Goal: Book appointment/travel/reservation

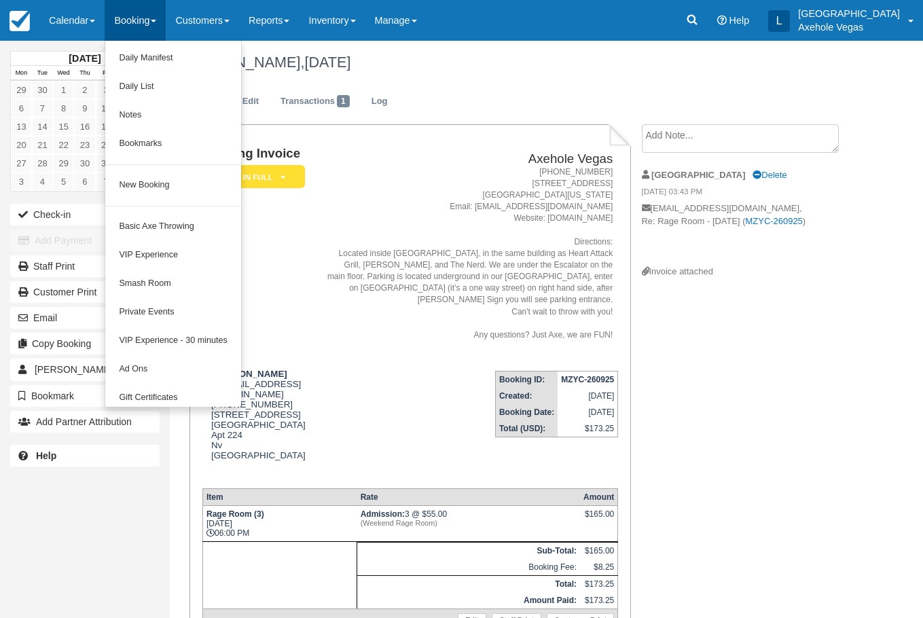
scroll to position [68, 0]
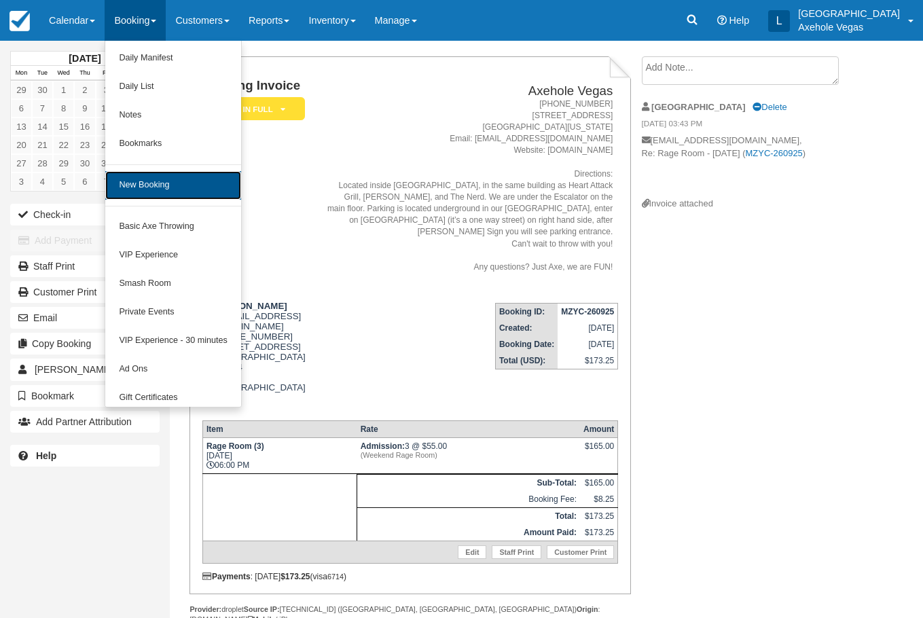
click at [141, 189] on link "New Booking" at bounding box center [172, 185] width 135 height 29
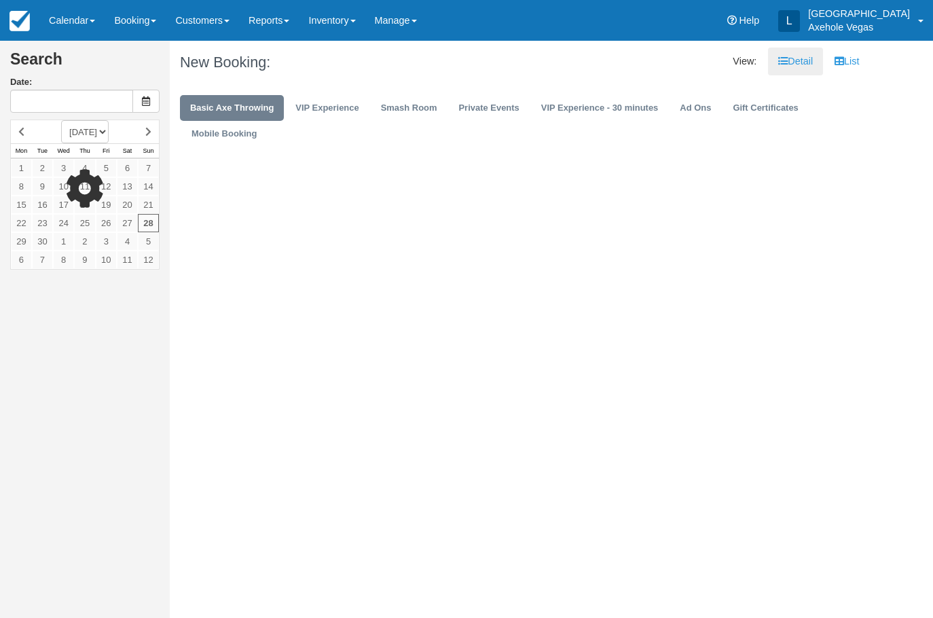
type input "Sun 28 Sep 2025"
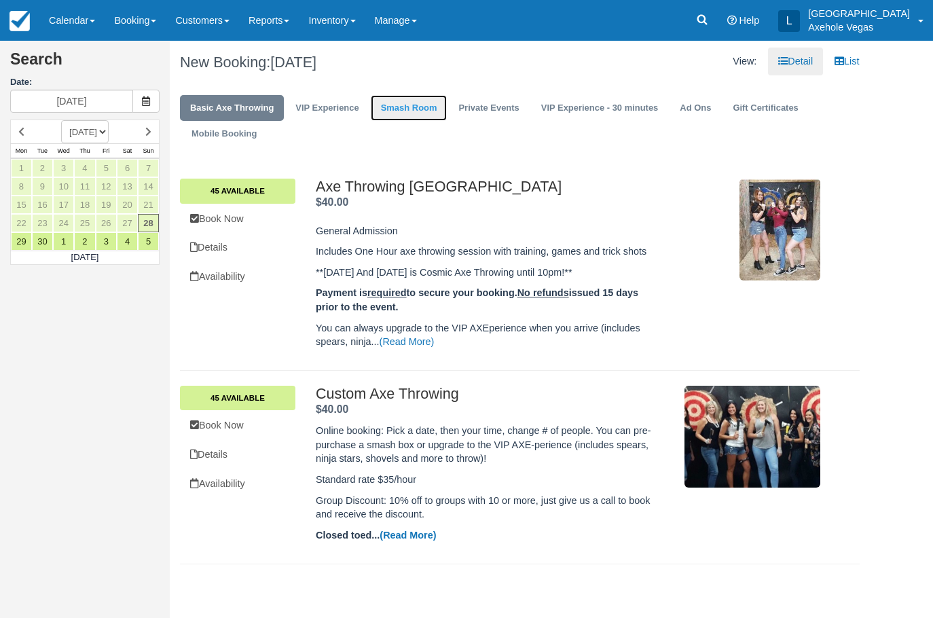
click at [398, 100] on link "Smash Room" at bounding box center [409, 108] width 77 height 26
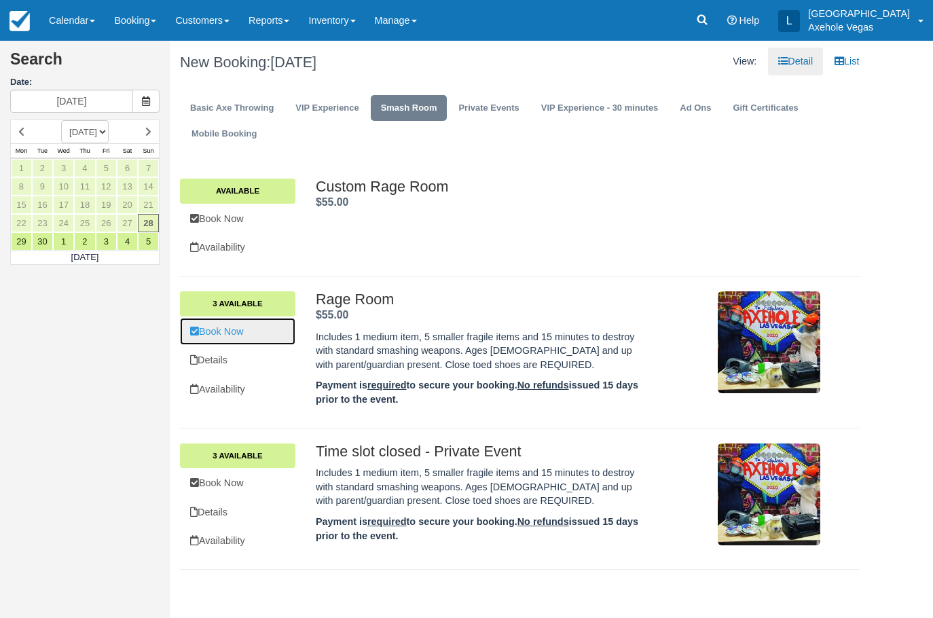
click at [254, 333] on link "Book Now" at bounding box center [237, 332] width 115 height 28
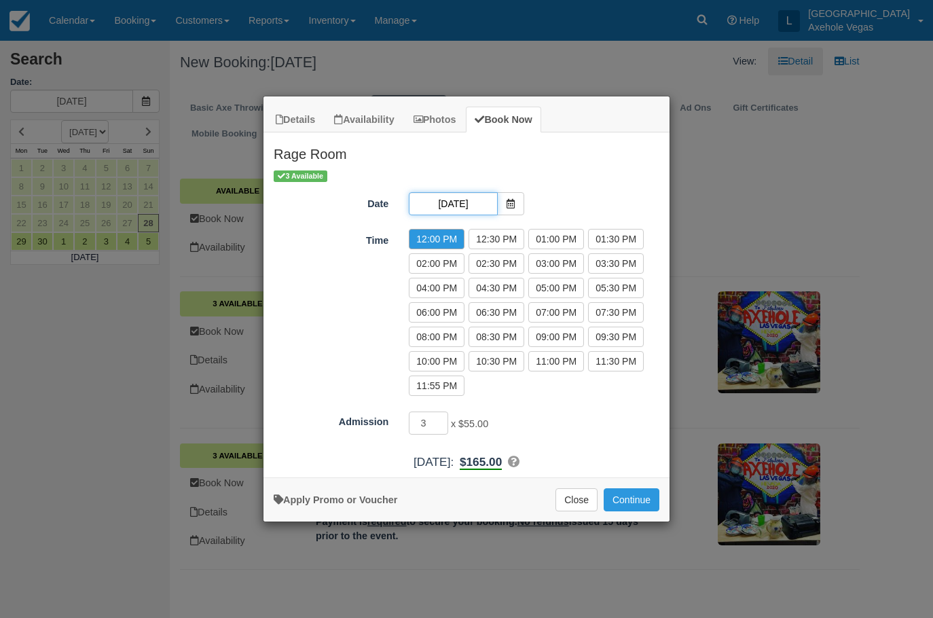
click at [479, 198] on input "Sun 28 Sep 2025" at bounding box center [453, 203] width 88 height 23
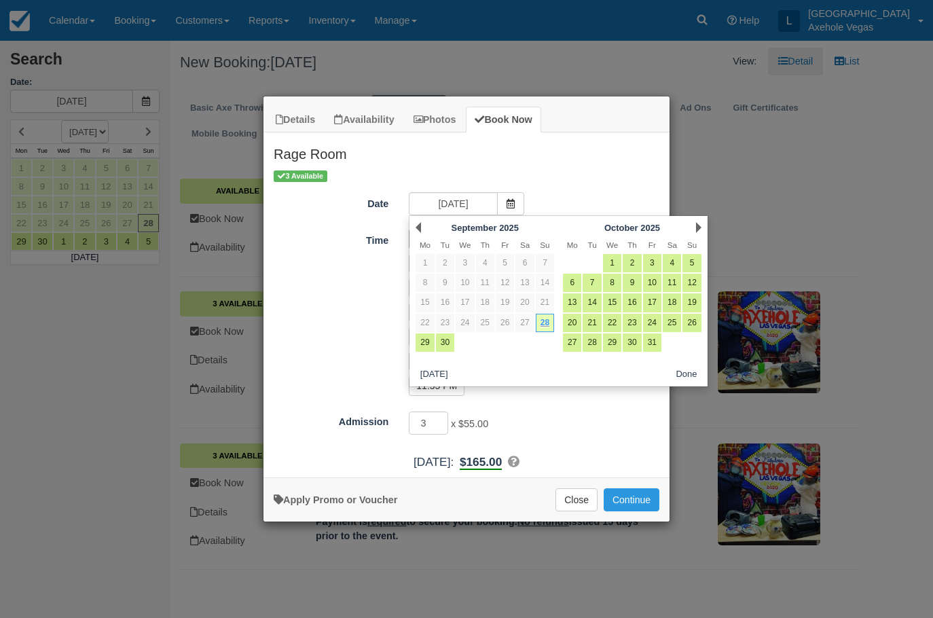
click at [354, 288] on div "Time 12:00 PM 12:30 PM 01:00 PM 01:30 PM 02:00 PM 02:30 PM 03:00 PM 03:30 PM 04…" at bounding box center [466, 314] width 406 height 171
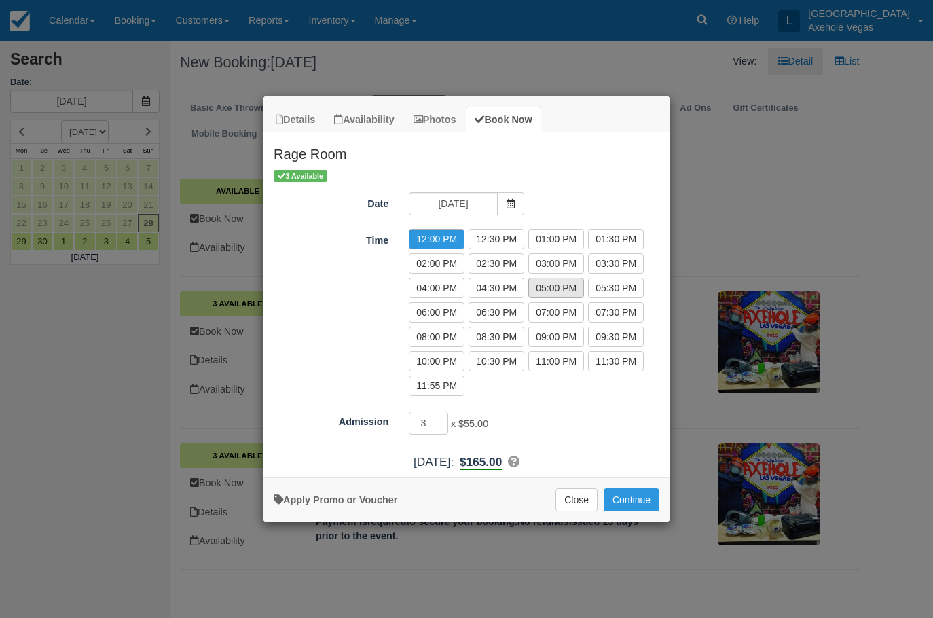
click at [563, 284] on label "05:00 PM" at bounding box center [556, 288] width 56 height 20
radio input "true"
type input "2"
click at [443, 427] on input "2" at bounding box center [428, 422] width 39 height 23
click at [377, 506] on div "Apply Promo or Voucher Close Continue Searching..." at bounding box center [466, 499] width 406 height 44
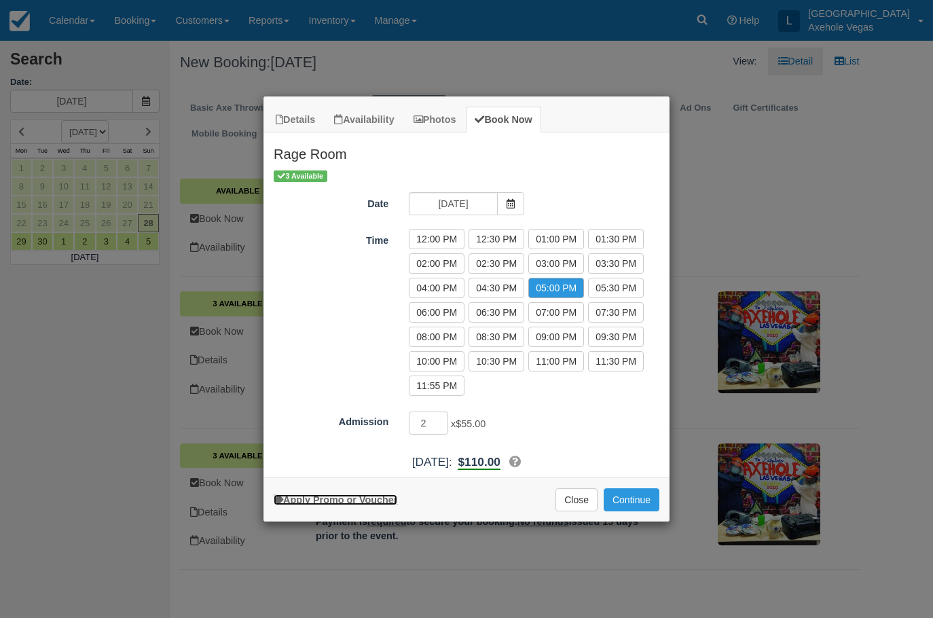
click at [377, 502] on link "Apply Promo or Voucher" at bounding box center [336, 499] width 124 height 11
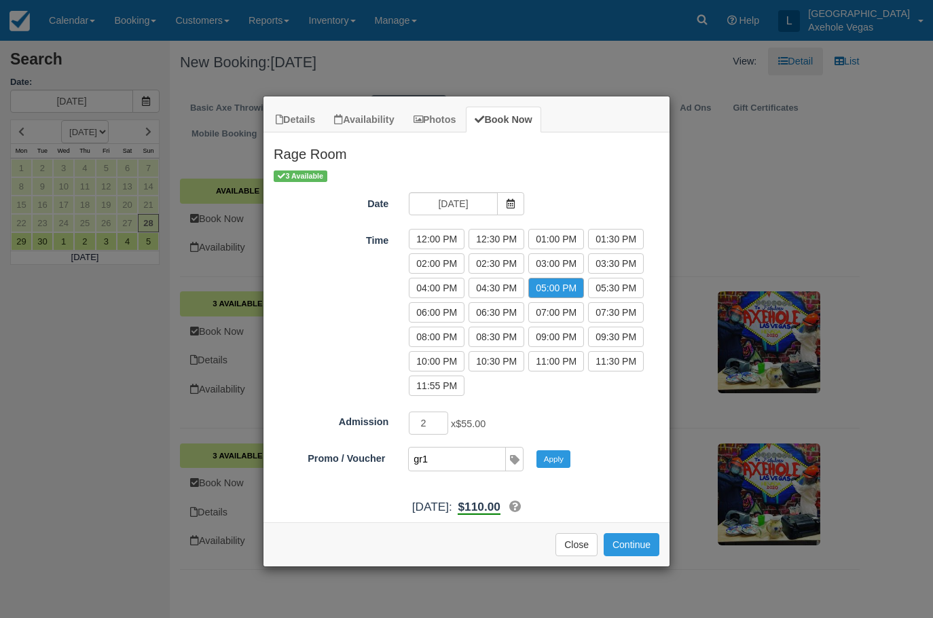
type input "GR100"
click at [566, 463] on button "Apply" at bounding box center [553, 459] width 34 height 18
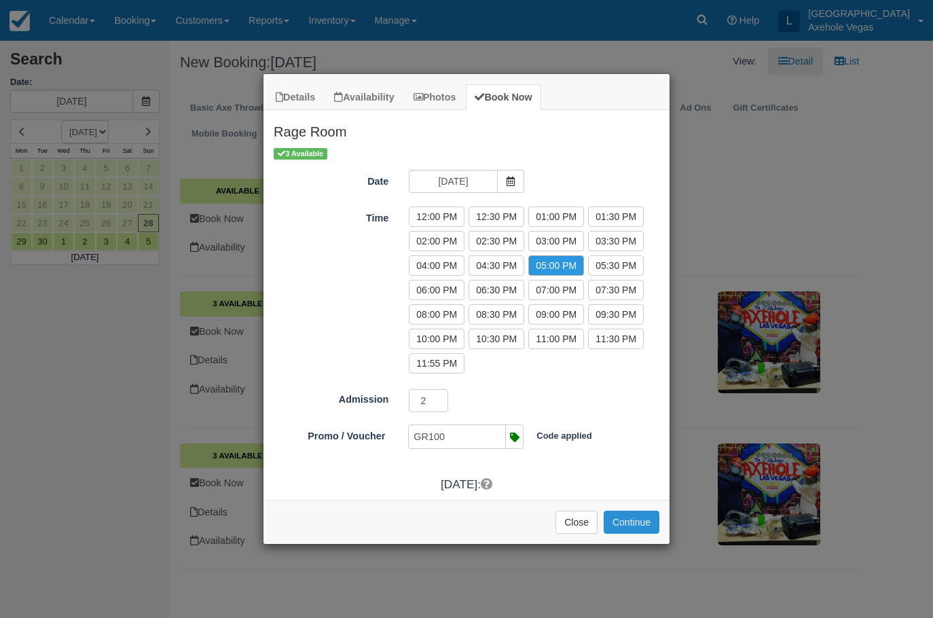
click at [635, 529] on button "Continue" at bounding box center [632, 522] width 56 height 23
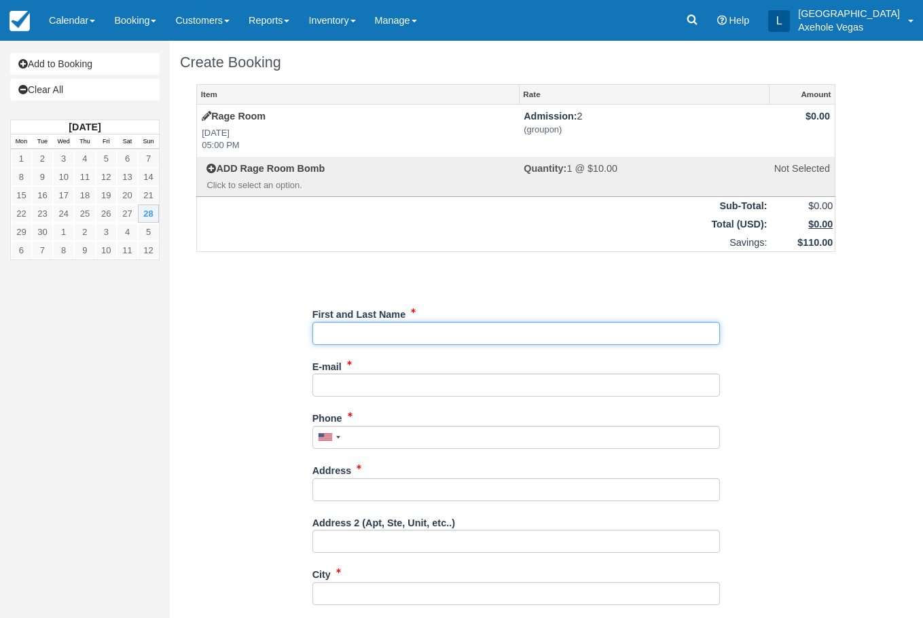
click at [424, 331] on input "First and Last Name" at bounding box center [515, 333] width 407 height 23
type input "Dylan Huynh"
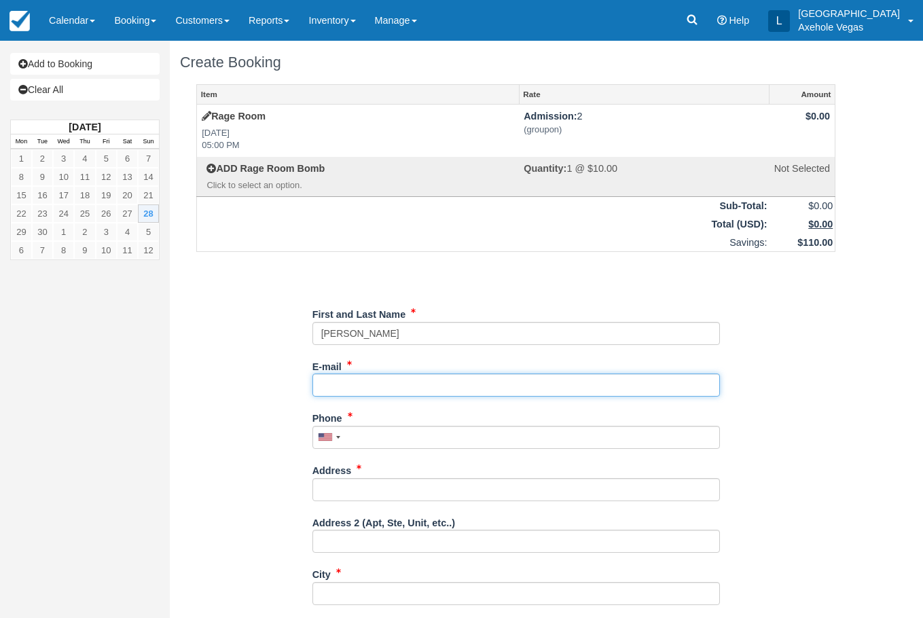
click at [435, 386] on input "E-mail" at bounding box center [515, 384] width 407 height 23
type input "dylanhuynh2000@gmail.com"
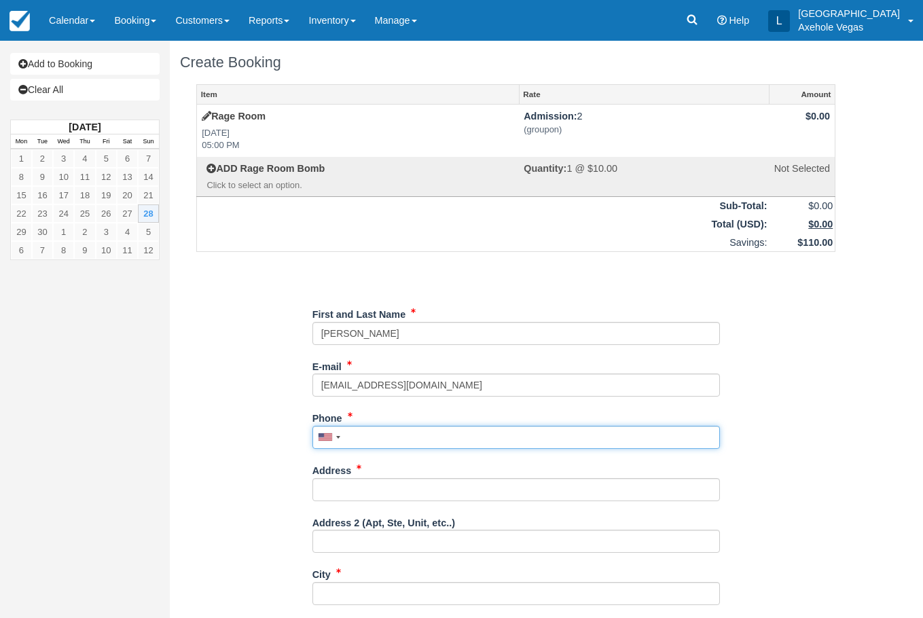
click at [372, 440] on input "Phone" at bounding box center [515, 437] width 407 height 23
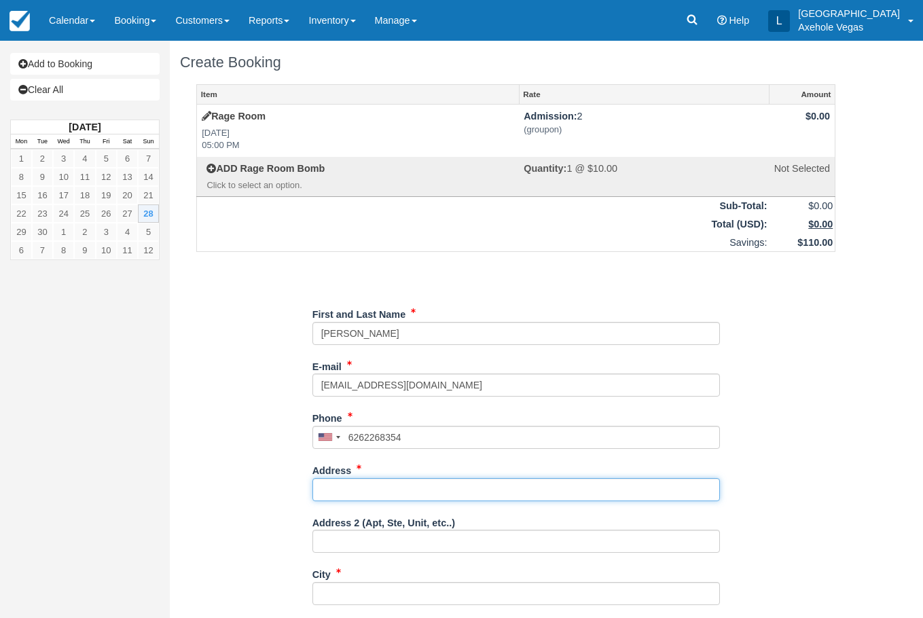
click at [368, 487] on input "Address" at bounding box center [515, 489] width 407 height 23
type input "(626) 226-8354"
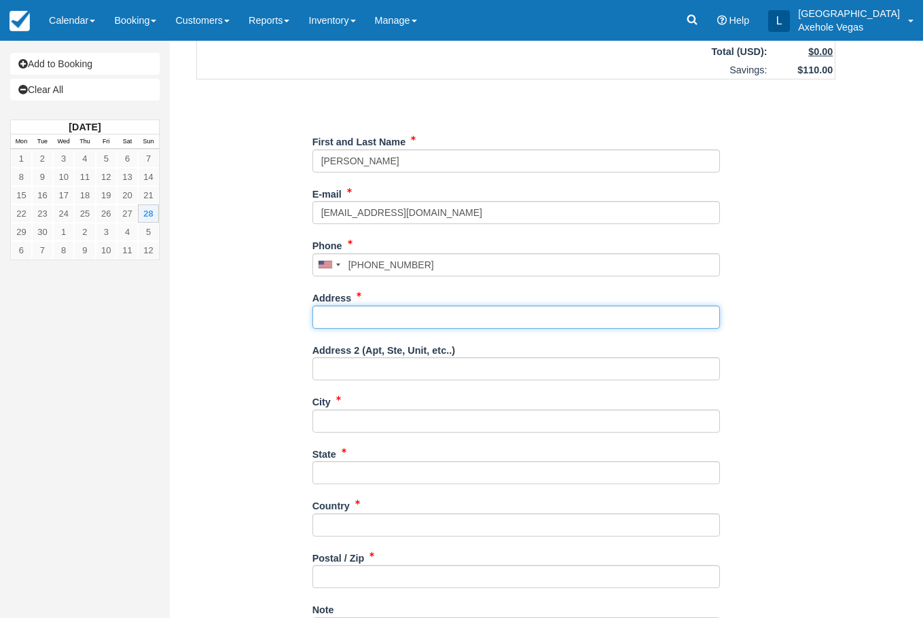
scroll to position [173, 0]
click at [348, 317] on input "Address" at bounding box center [515, 316] width 407 height 23
type input "450 Fremont street"
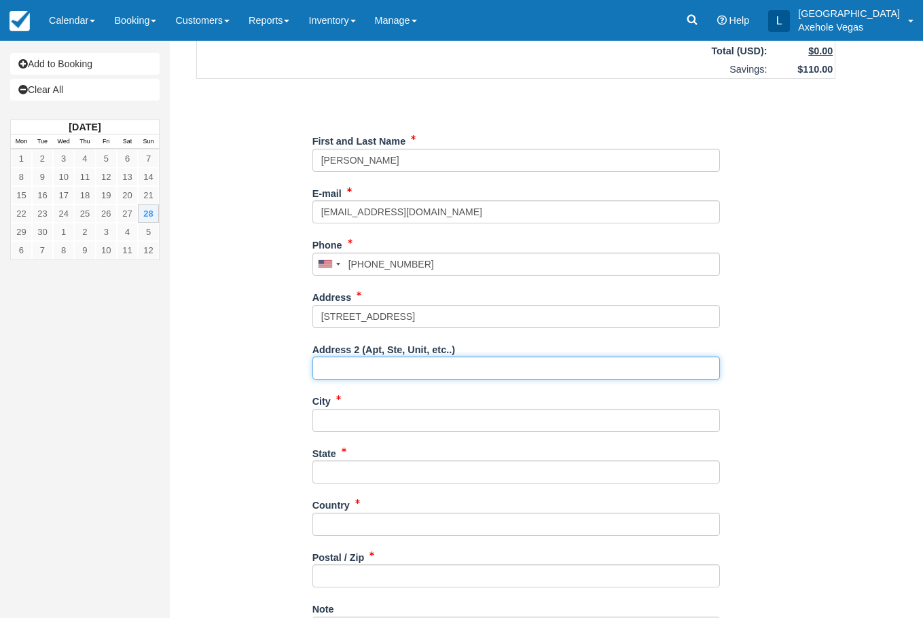
type input "Ste 163"
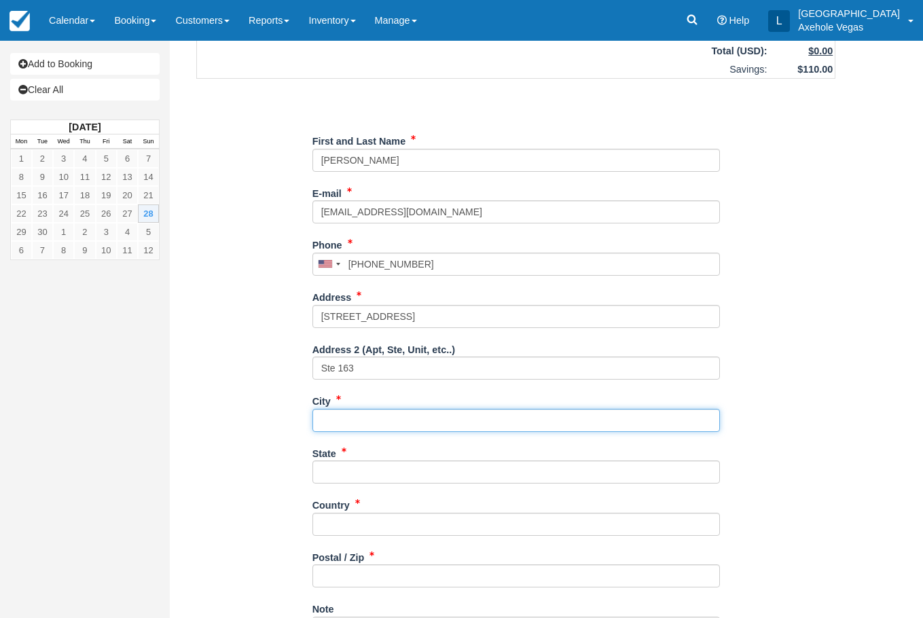
type input "las vegas"
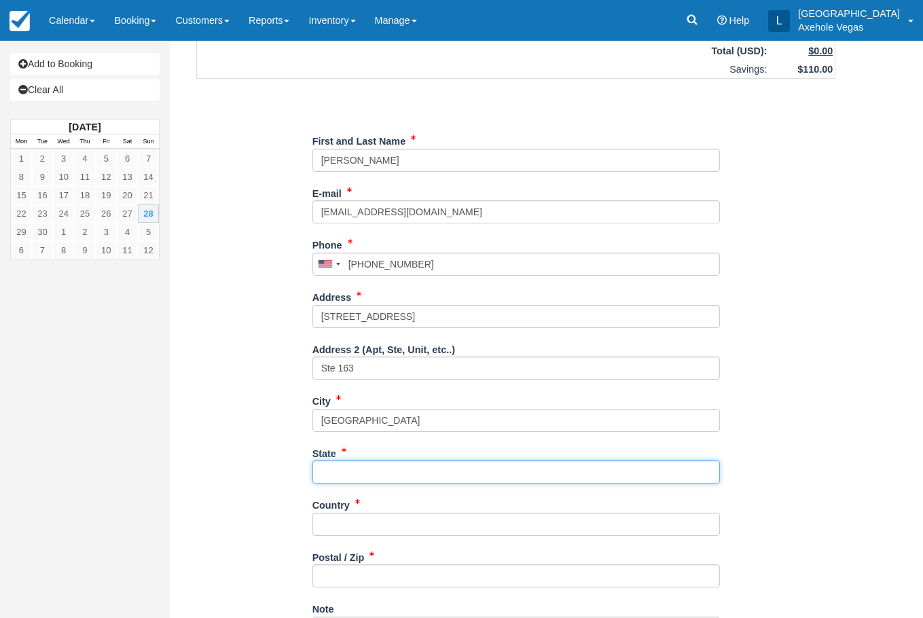
type input "NV"
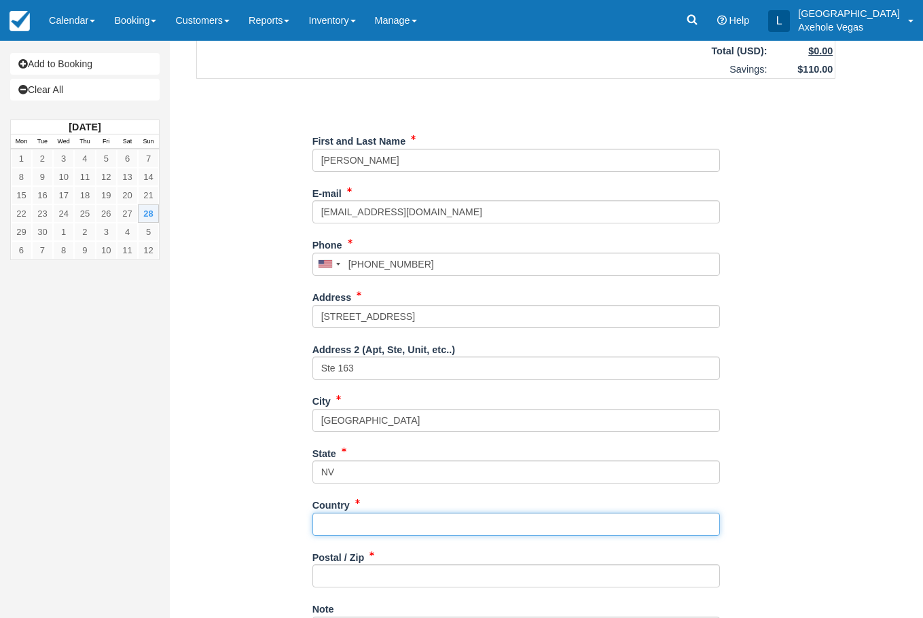
type input "United States"
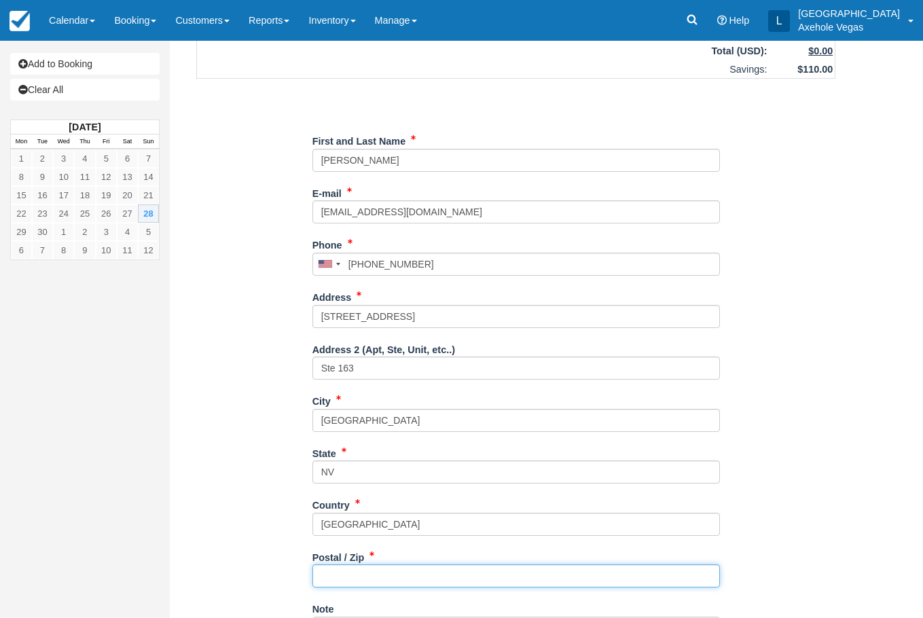
type input "89101"
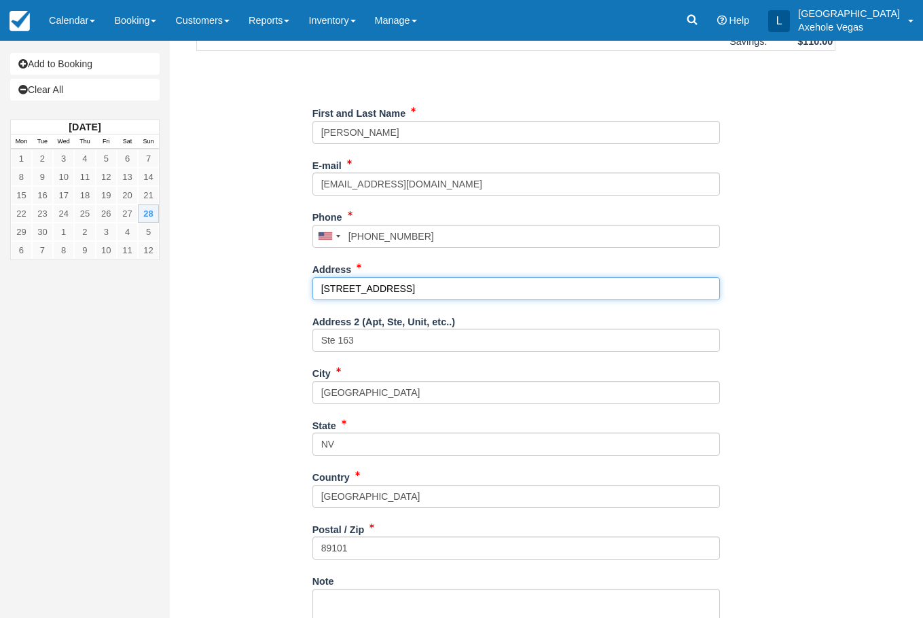
scroll to position [252, 0]
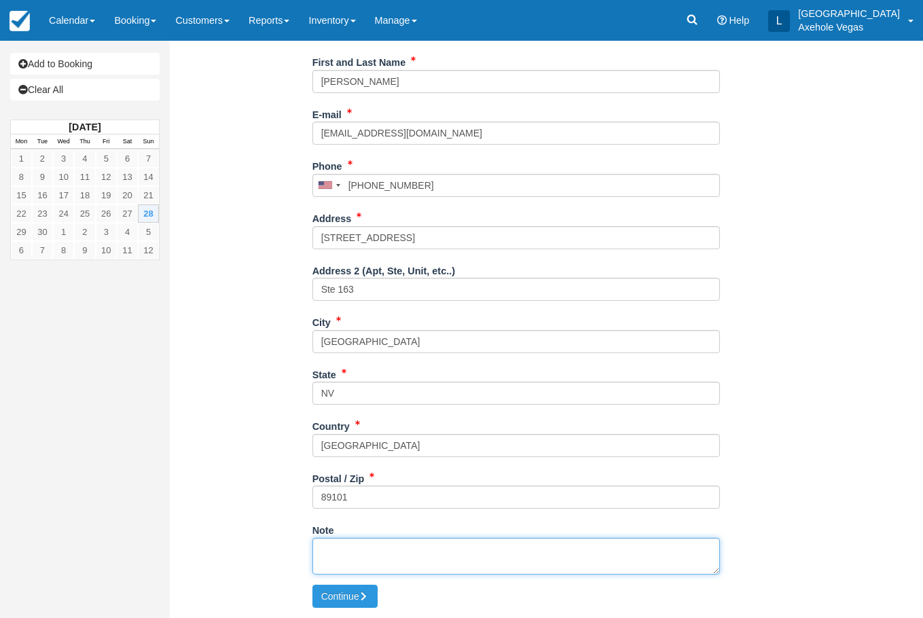
click at [348, 549] on textarea "Note" at bounding box center [515, 556] width 407 height 37
drag, startPoint x: 425, startPoint y: 549, endPoint x: 386, endPoint y: 552, distance: 38.8
click at [386, 552] on textarea "groupon code: 22621974" at bounding box center [515, 556] width 407 height 37
type textarea "groupon code: 22621974"
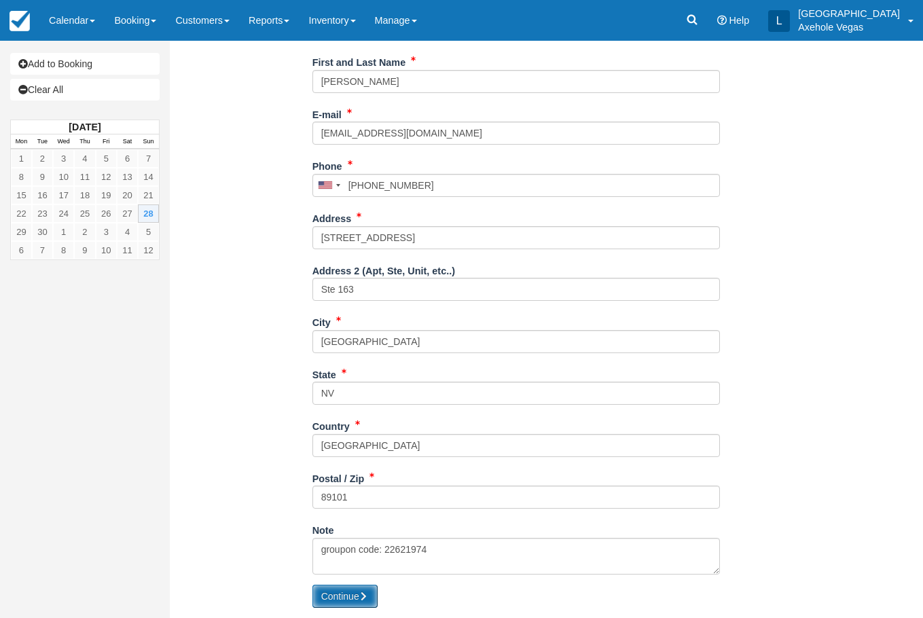
click at [365, 590] on button "Continue" at bounding box center [344, 596] width 65 height 23
type input "+16262268354"
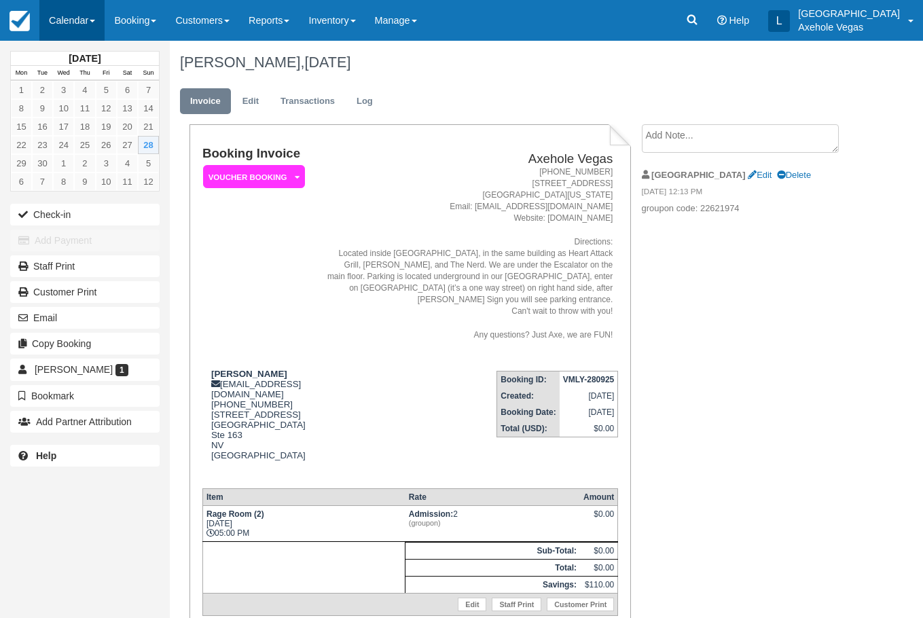
click at [61, 20] on link "Calendar" at bounding box center [71, 20] width 65 height 41
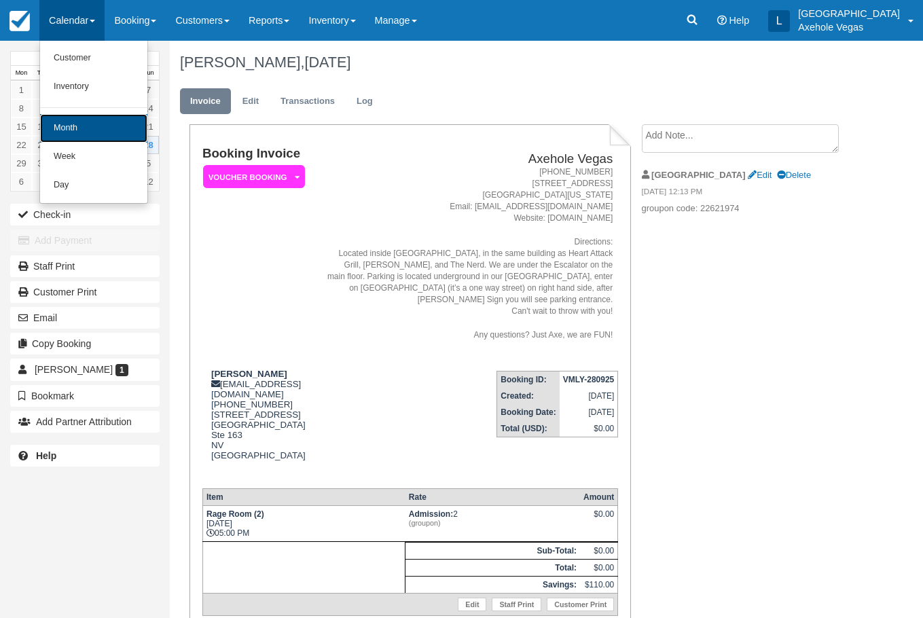
click at [74, 123] on link "Month" at bounding box center [93, 128] width 107 height 29
